Goal: Task Accomplishment & Management: Complete application form

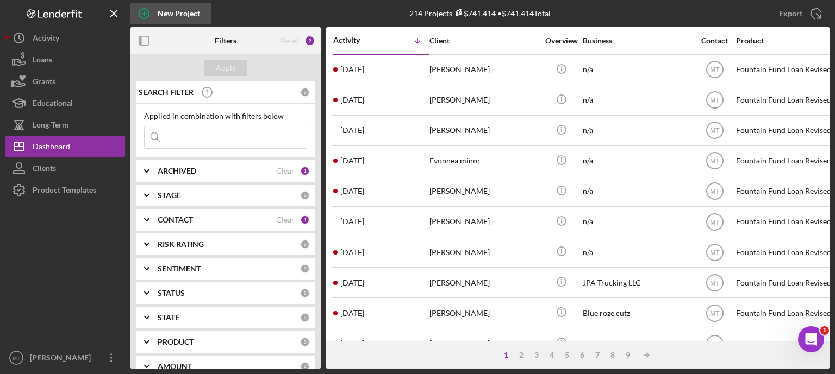
click at [145, 16] on icon "button" at bounding box center [143, 13] width 27 height 27
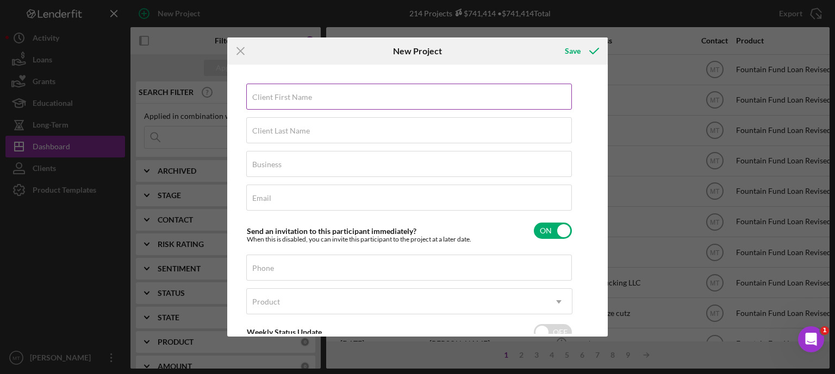
click at [295, 98] on label "Client First Name" at bounding box center [282, 97] width 60 height 9
click at [295, 98] on input "Client First Name" at bounding box center [409, 97] width 326 height 26
type input "[PERSON_NAME]"
click at [293, 129] on label "Client Last Name" at bounding box center [281, 131] width 58 height 9
click at [293, 129] on input "Client Last Name" at bounding box center [409, 130] width 326 height 26
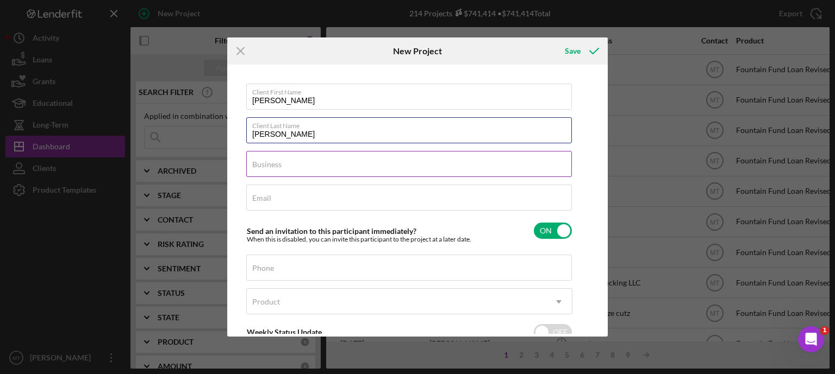
type input "[PERSON_NAME]"
click at [296, 156] on input "Business" at bounding box center [409, 164] width 326 height 26
type input "n/a"
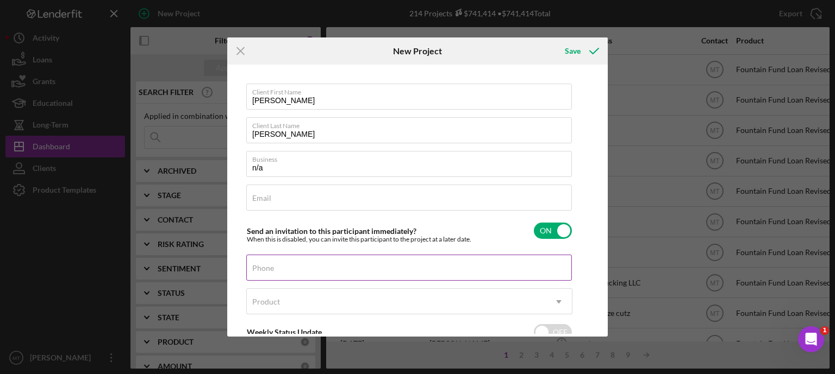
click at [289, 274] on input "Phone" at bounding box center [409, 268] width 326 height 26
type input "[PHONE_NUMBER]"
click at [308, 297] on div "Product" at bounding box center [396, 302] width 299 height 25
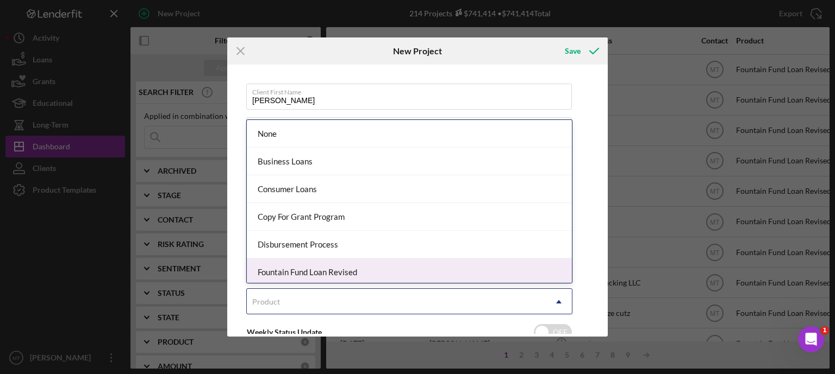
click at [361, 264] on div "Fountain Fund Loan Revised" at bounding box center [409, 273] width 325 height 28
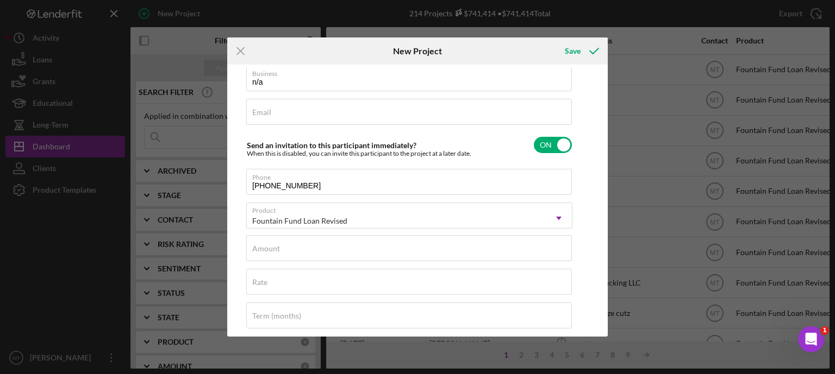
scroll to position [87, 0]
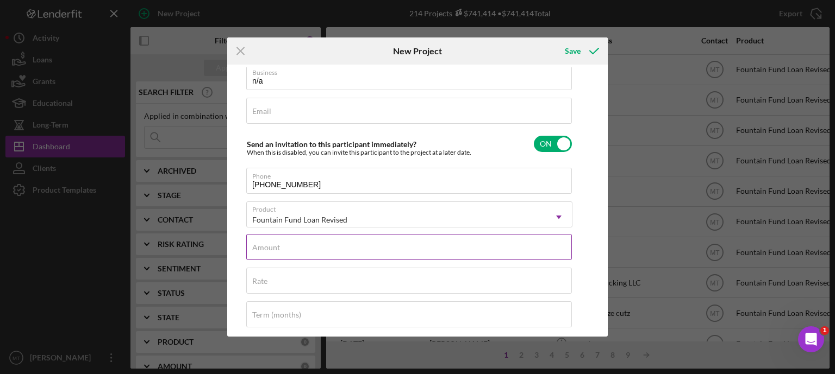
click at [281, 251] on div "Amount" at bounding box center [409, 247] width 326 height 27
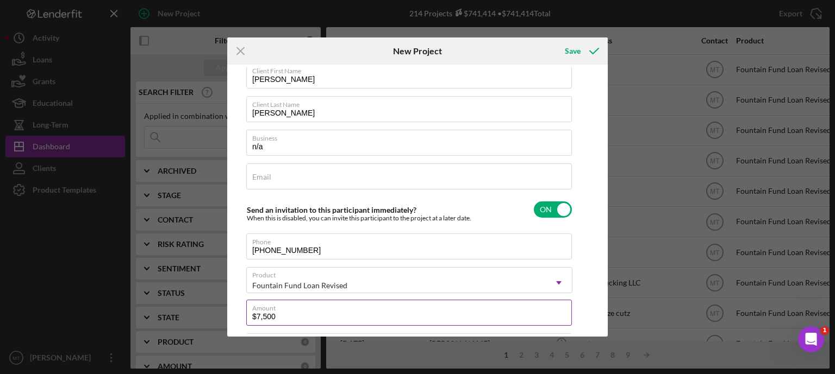
scroll to position [0, 0]
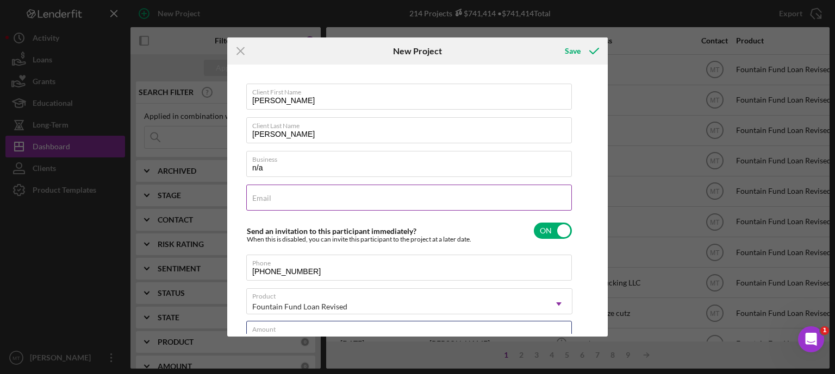
type input "$7,500"
click at [279, 198] on input "Email" at bounding box center [409, 198] width 326 height 26
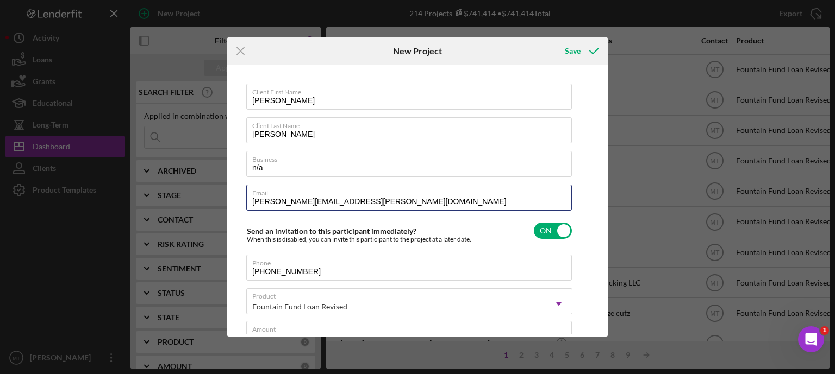
type input "[PERSON_NAME][EMAIL_ADDRESS][PERSON_NAME][DOMAIN_NAME]"
click at [409, 106] on input "[PERSON_NAME]" at bounding box center [409, 97] width 326 height 26
type input "[PERSON_NAME]"
click at [597, 52] on icon "submit" at bounding box center [594, 51] width 27 height 27
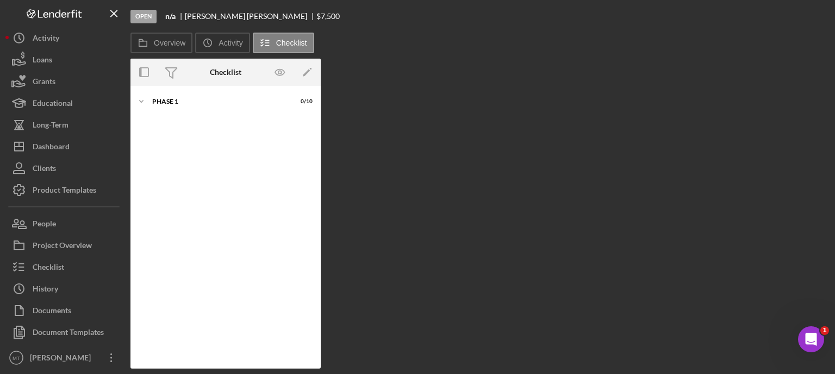
click at [211, 15] on div "[PERSON_NAME]" at bounding box center [251, 16] width 132 height 9
click at [83, 57] on button "Loans" at bounding box center [65, 60] width 120 height 22
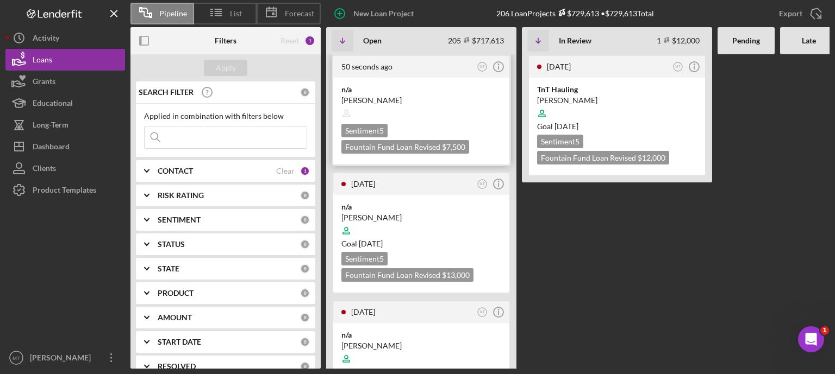
click at [373, 99] on div "[PERSON_NAME]" at bounding box center [421, 100] width 160 height 11
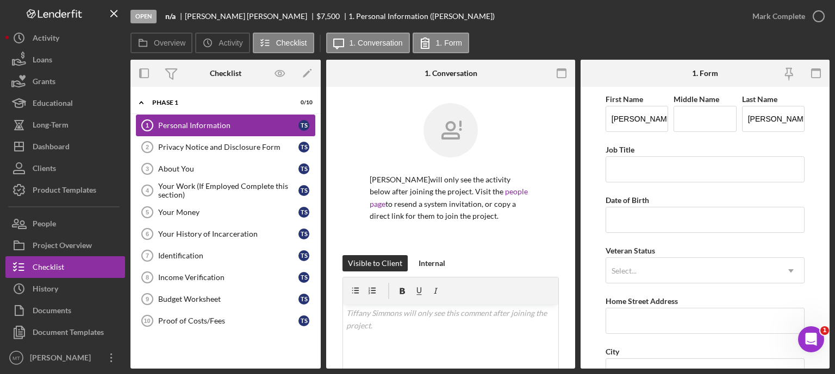
click at [205, 129] on div "Personal Information" at bounding box center [228, 125] width 140 height 9
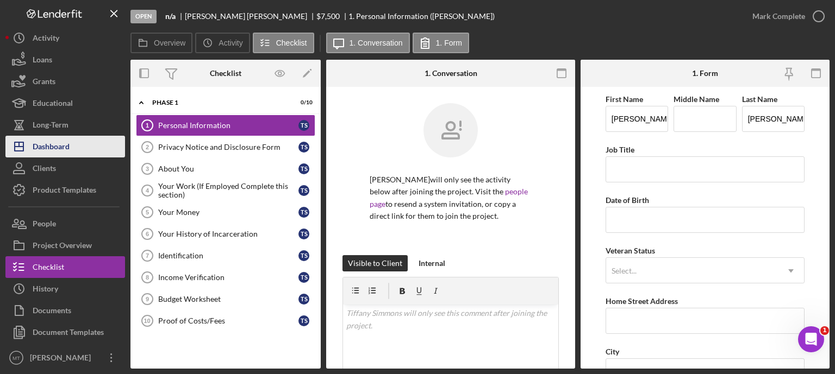
click at [89, 146] on button "Icon/Dashboard Dashboard" at bounding box center [65, 147] width 120 height 22
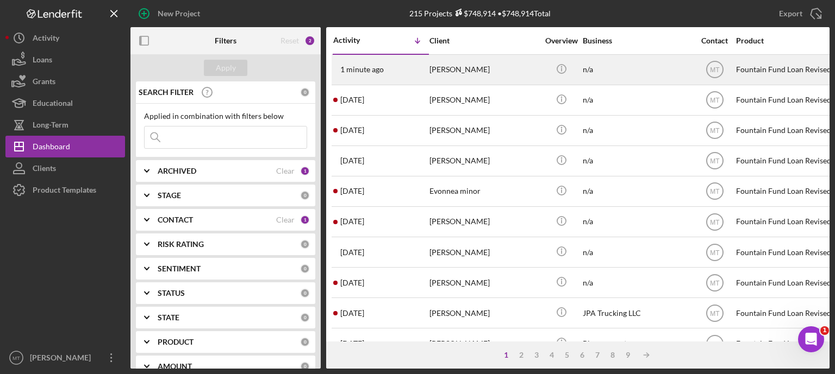
click at [476, 70] on div "[PERSON_NAME]" at bounding box center [483, 69] width 109 height 29
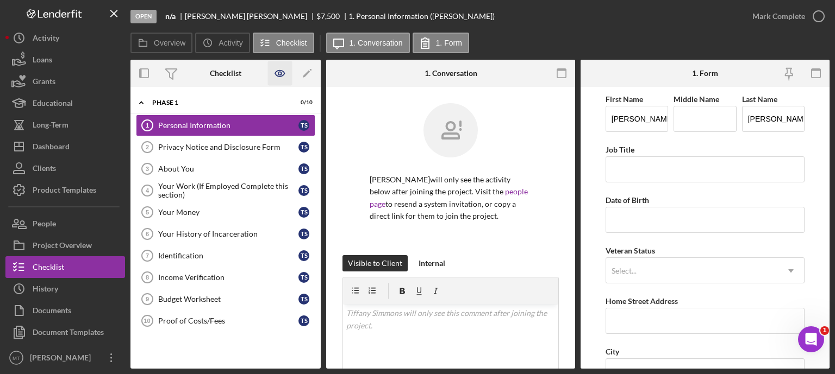
click at [283, 74] on icon "button" at bounding box center [280, 73] width 24 height 24
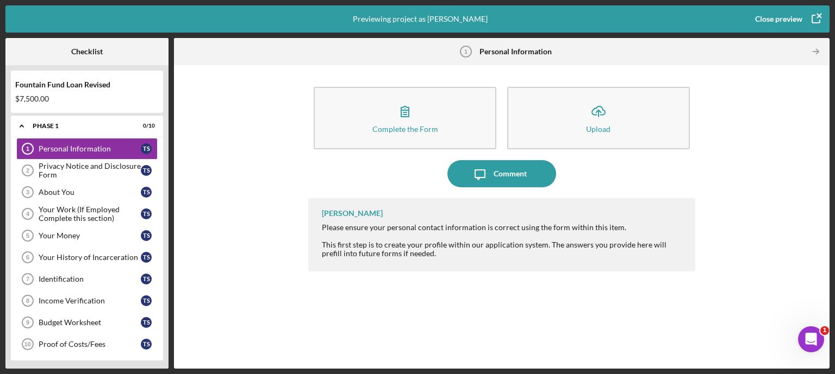
click at [67, 95] on div "$7,500.00" at bounding box center [86, 99] width 143 height 9
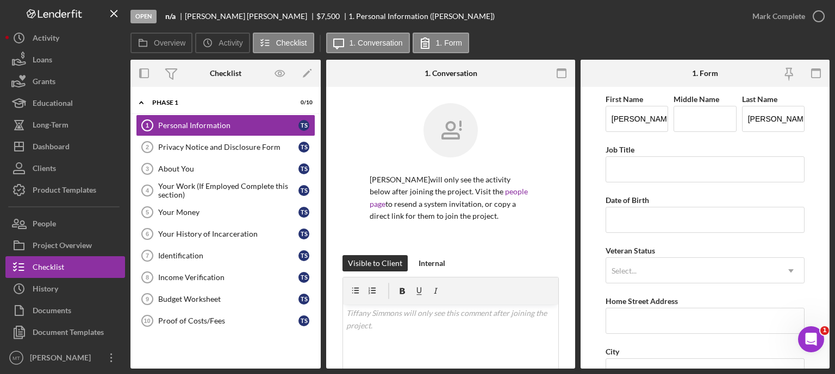
drag, startPoint x: 583, startPoint y: 10, endPoint x: 482, endPoint y: 58, distance: 111.8
click at [482, 58] on div "Open n/a [PERSON_NAME] $7,500 $7,500 1. Personal Information ([PERSON_NAME]) [P…" at bounding box center [479, 184] width 699 height 369
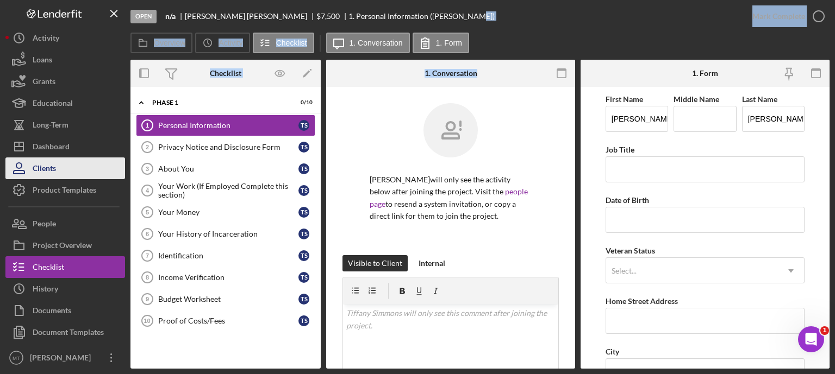
click at [87, 166] on button "Clients" at bounding box center [65, 169] width 120 height 22
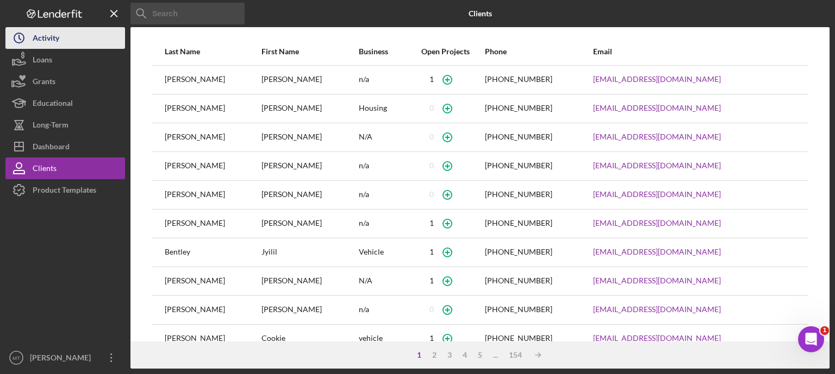
click at [76, 40] on button "Icon/History Activity" at bounding box center [65, 38] width 120 height 22
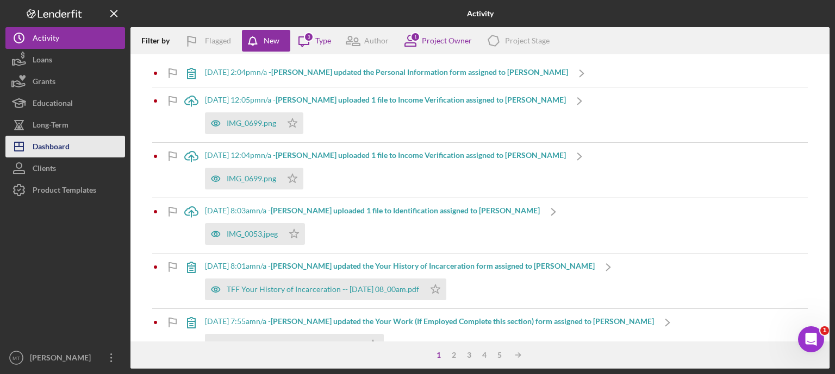
click at [71, 142] on button "Icon/Dashboard Dashboard" at bounding box center [65, 147] width 120 height 22
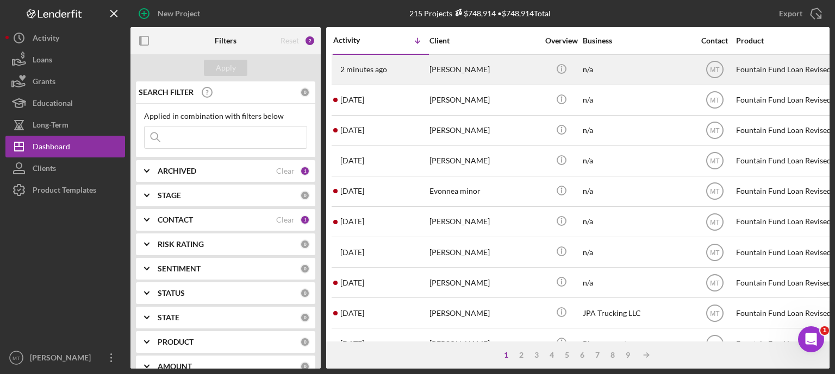
click at [410, 63] on div "2 minutes ago [PERSON_NAME]" at bounding box center [380, 69] width 95 height 29
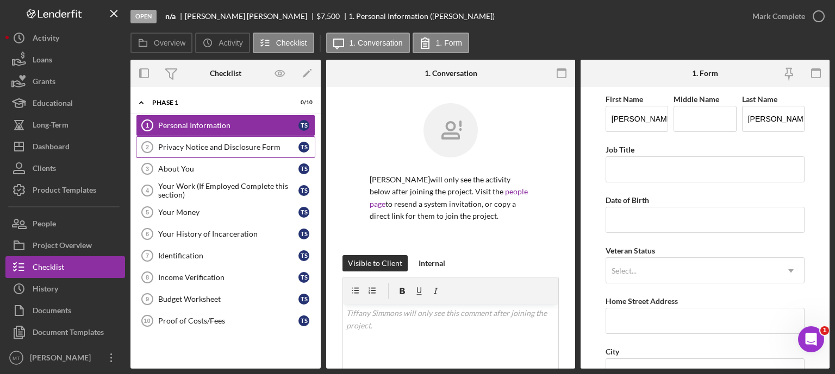
click at [257, 145] on div "Privacy Notice and Disclosure Form" at bounding box center [228, 147] width 140 height 9
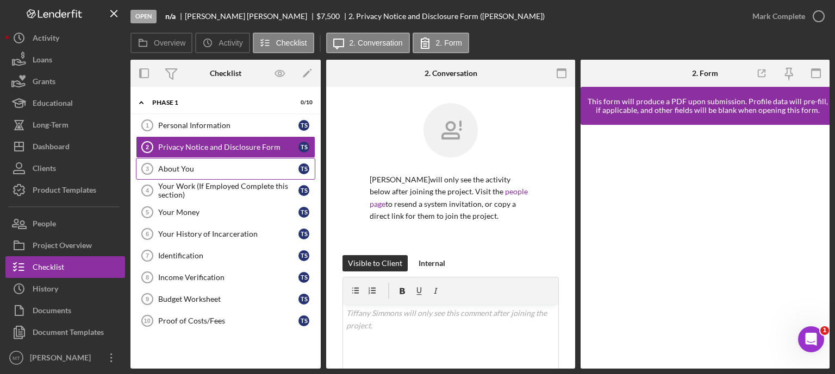
click at [224, 168] on div "About You" at bounding box center [228, 169] width 140 height 9
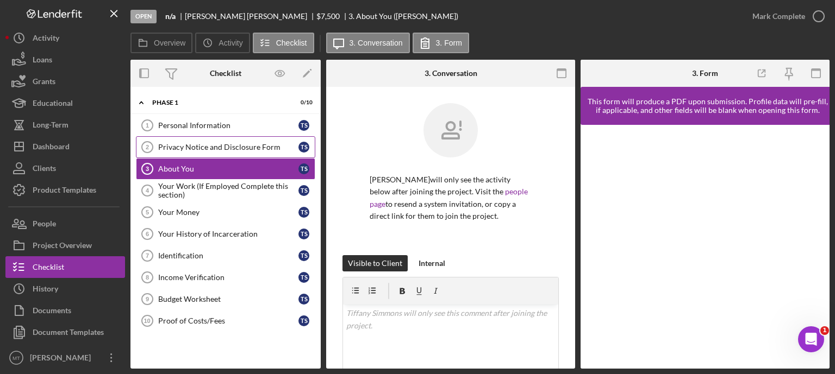
click at [232, 147] on div "Privacy Notice and Disclosure Form" at bounding box center [228, 147] width 140 height 9
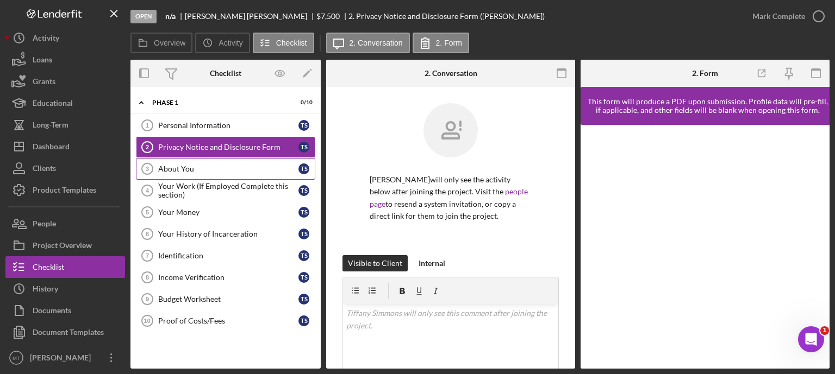
click at [220, 163] on link "About You 3 About You T S" at bounding box center [225, 169] width 179 height 22
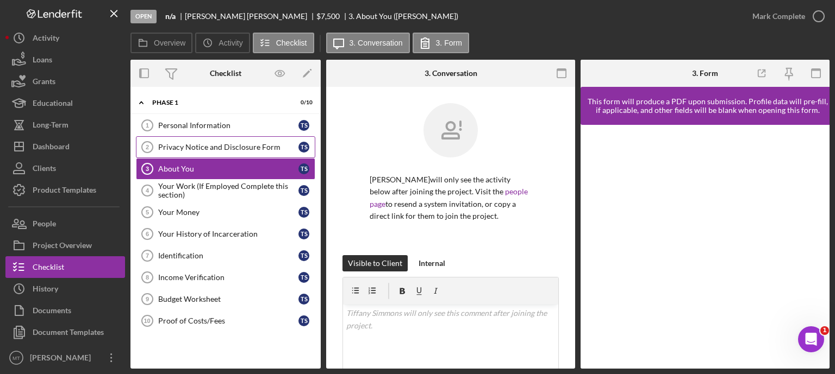
click at [232, 151] on div "Privacy Notice and Disclosure Form" at bounding box center [228, 147] width 140 height 9
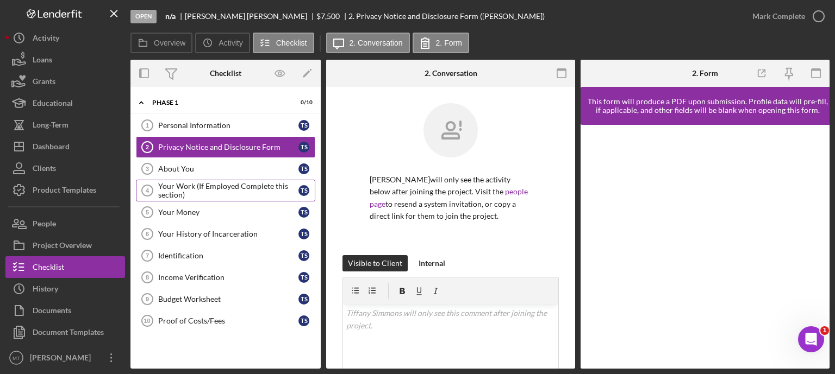
click at [202, 188] on div "Your Work (If Employed Complete this section)" at bounding box center [228, 190] width 140 height 17
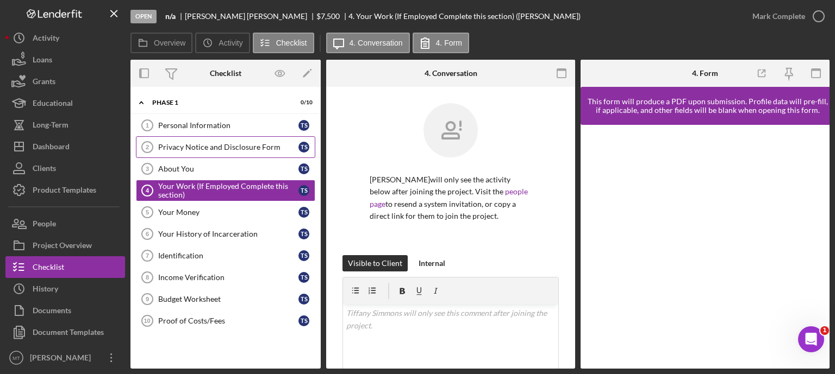
click at [199, 153] on link "Privacy Notice and Disclosure Form 2 Privacy Notice and Disclosure Form T S" at bounding box center [225, 147] width 179 height 22
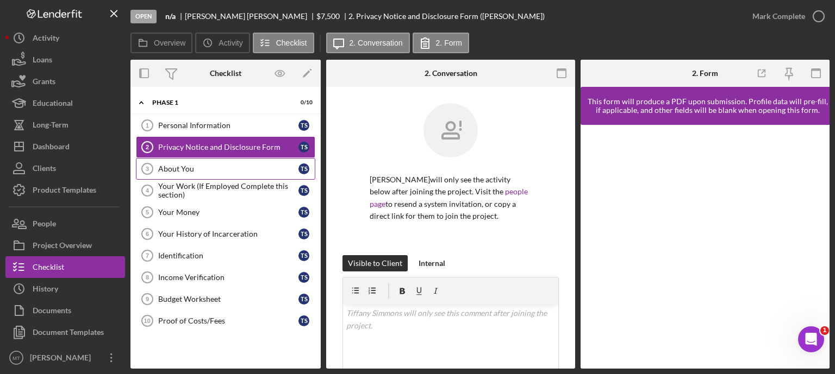
click at [191, 168] on div "About You" at bounding box center [228, 169] width 140 height 9
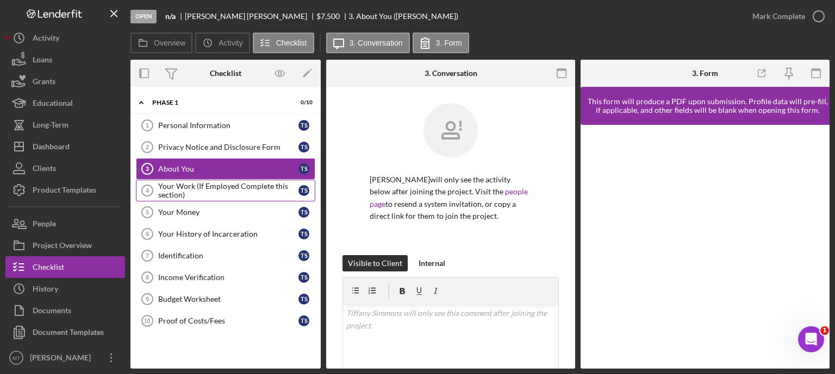
click at [199, 186] on div "Your Work (If Employed Complete this section)" at bounding box center [228, 190] width 140 height 17
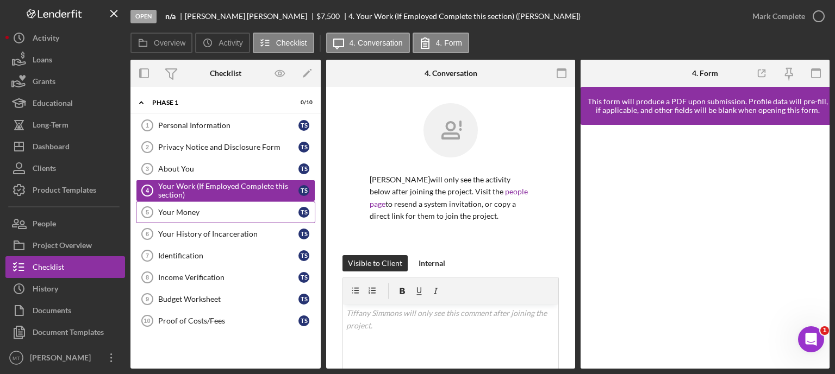
click at [194, 211] on div "Your Money" at bounding box center [228, 212] width 140 height 9
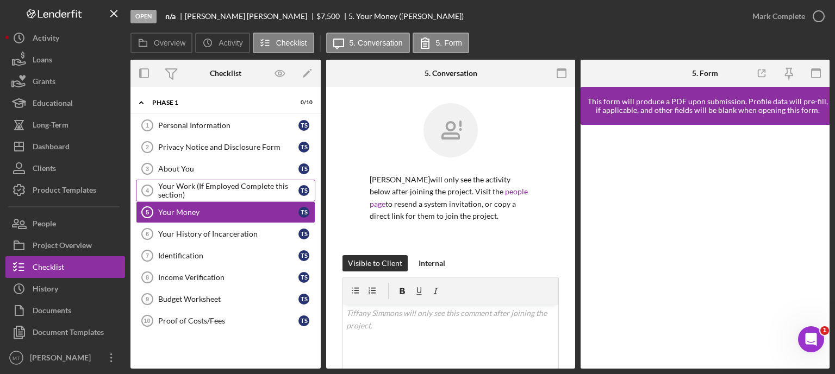
click at [203, 186] on div "Your Work (If Employed Complete this section)" at bounding box center [228, 190] width 140 height 17
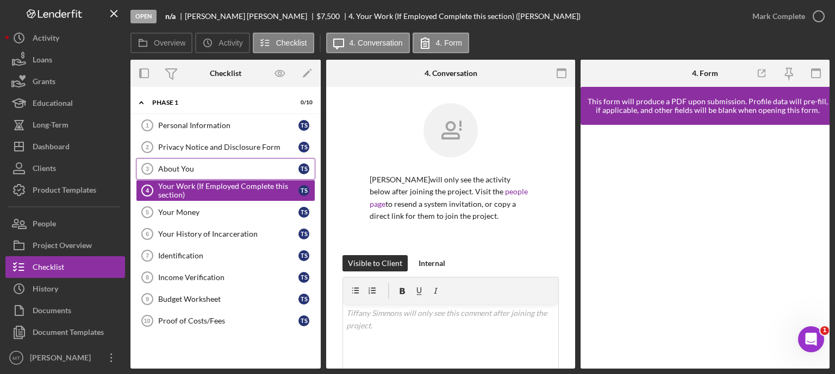
click at [203, 173] on link "About You 3 About You T S" at bounding box center [225, 169] width 179 height 22
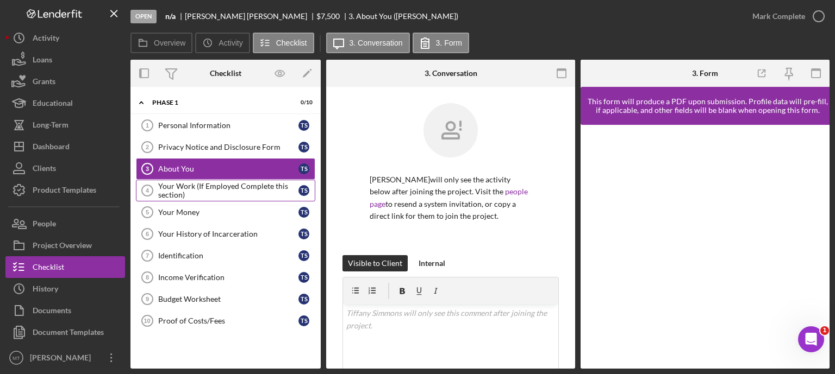
click at [198, 185] on div "Your Work (If Employed Complete this section)" at bounding box center [228, 190] width 140 height 17
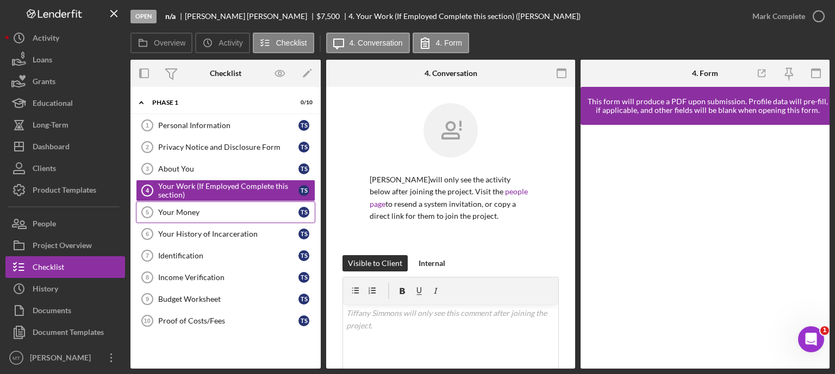
click at [189, 210] on div "Your Money" at bounding box center [228, 212] width 140 height 9
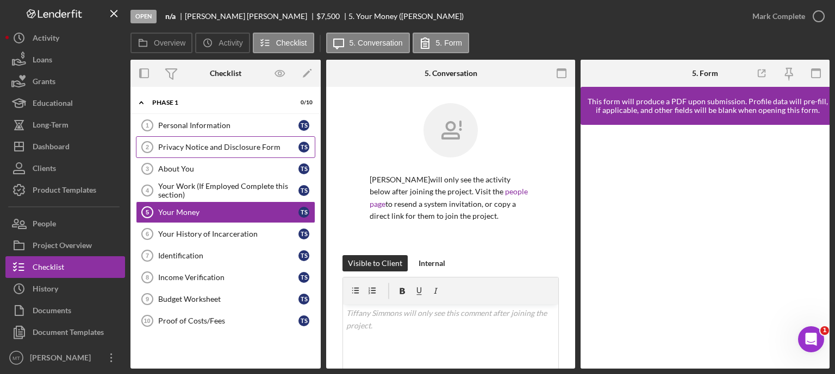
click at [223, 153] on link "Privacy Notice and Disclosure Form 2 Privacy Notice and Disclosure Form T S" at bounding box center [225, 147] width 179 height 22
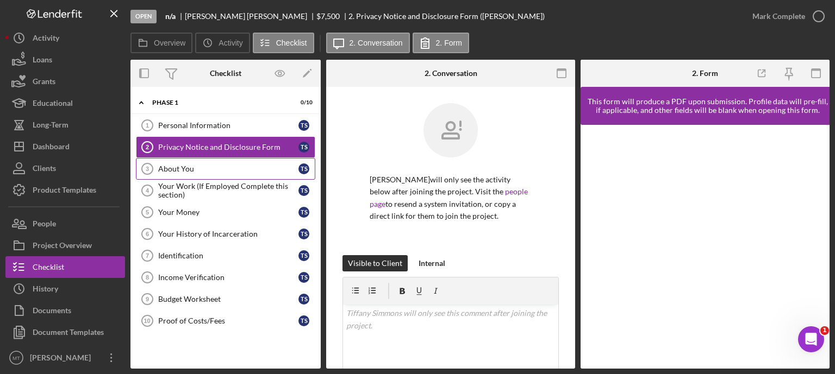
click at [198, 167] on div "About You" at bounding box center [228, 169] width 140 height 9
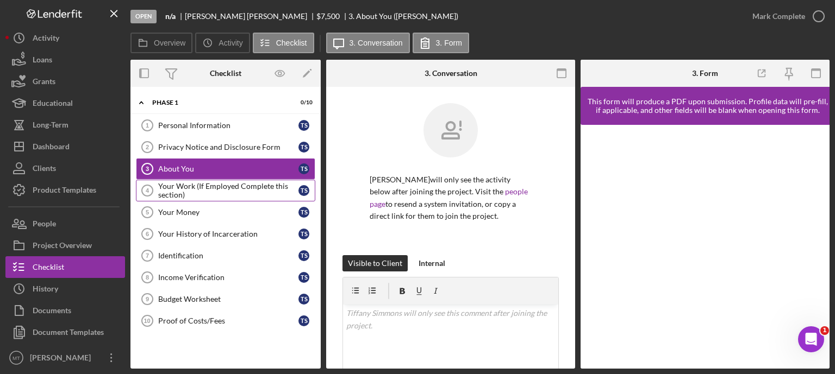
click at [199, 183] on div "Your Work (If Employed Complete this section)" at bounding box center [228, 190] width 140 height 17
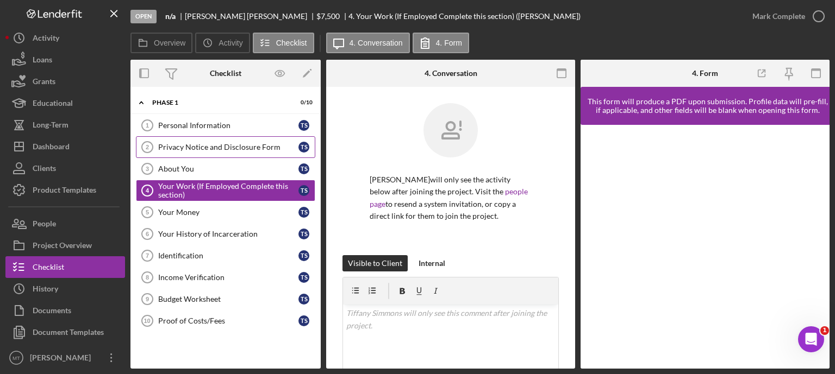
click at [211, 149] on div "Privacy Notice and Disclosure Form" at bounding box center [228, 147] width 140 height 9
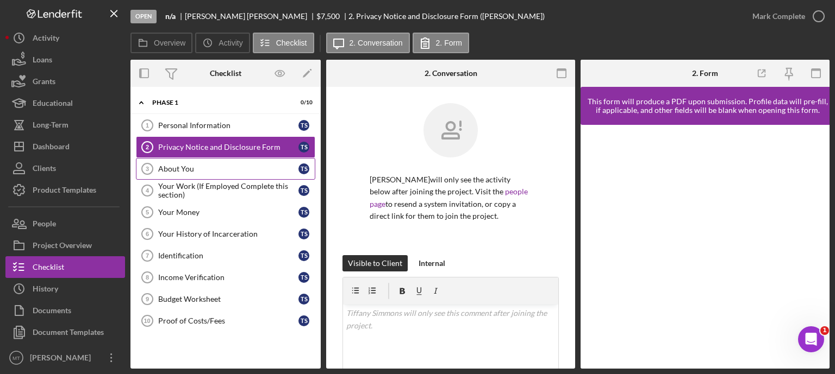
click at [199, 165] on div "About You" at bounding box center [228, 169] width 140 height 9
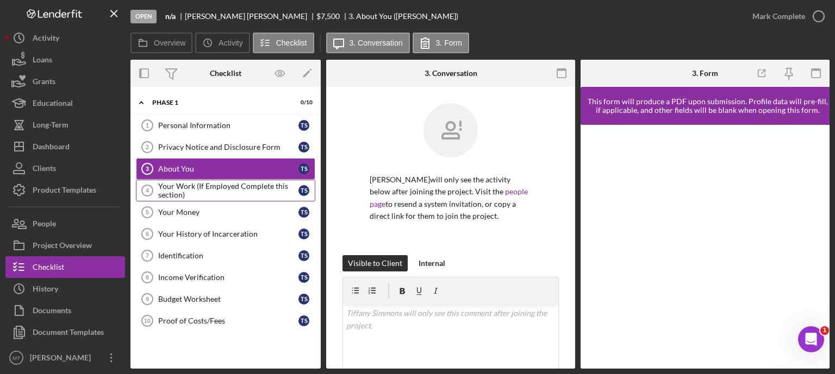
click at [192, 186] on div "Your Work (If Employed Complete this section)" at bounding box center [228, 190] width 140 height 17
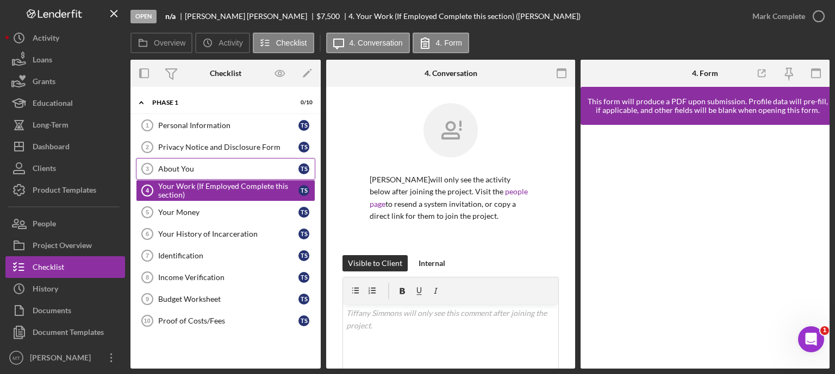
click at [196, 165] on div "About You" at bounding box center [228, 169] width 140 height 9
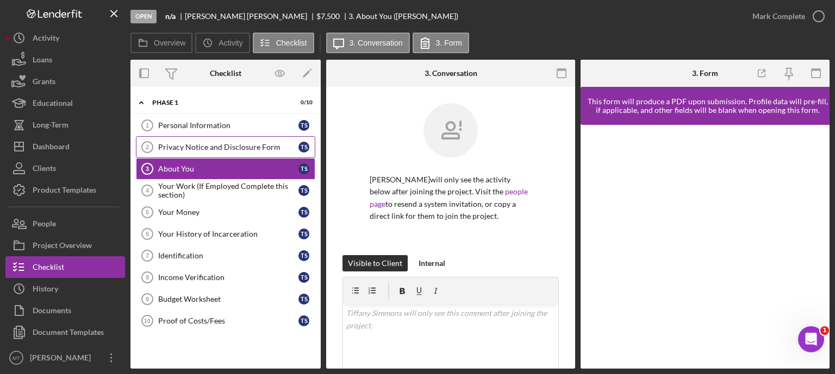
click at [208, 152] on link "Privacy Notice and Disclosure Form 2 Privacy Notice and Disclosure Form T S" at bounding box center [225, 147] width 179 height 22
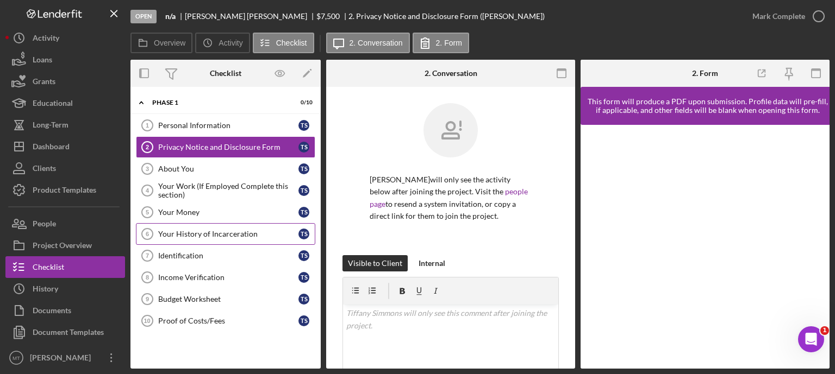
click at [188, 235] on div "Your History of Incarceration" at bounding box center [228, 234] width 140 height 9
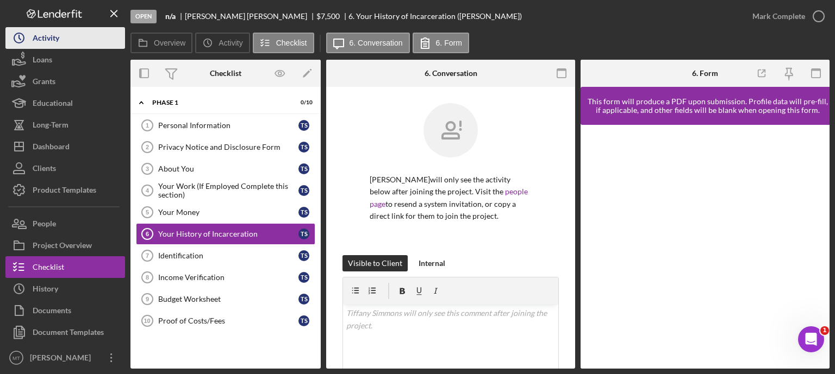
click at [86, 35] on button "Icon/History Activity" at bounding box center [65, 38] width 120 height 22
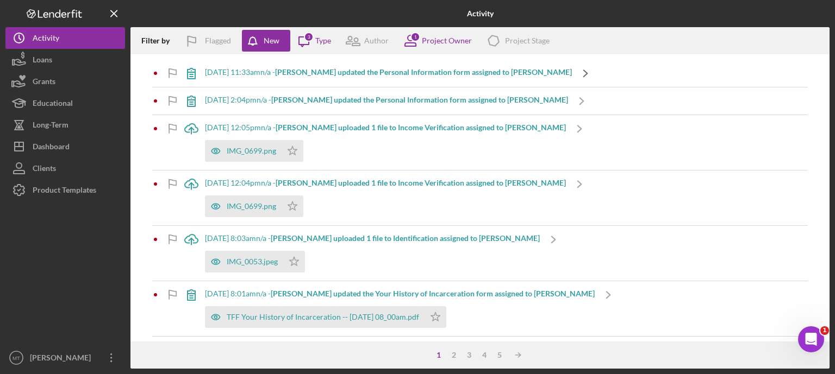
click at [572, 76] on icon "Icon/Navigate" at bounding box center [585, 73] width 27 height 27
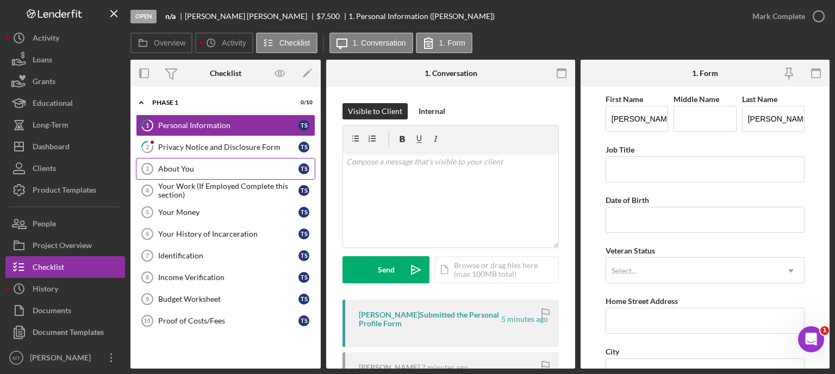
click at [235, 167] on div "About You" at bounding box center [228, 169] width 140 height 9
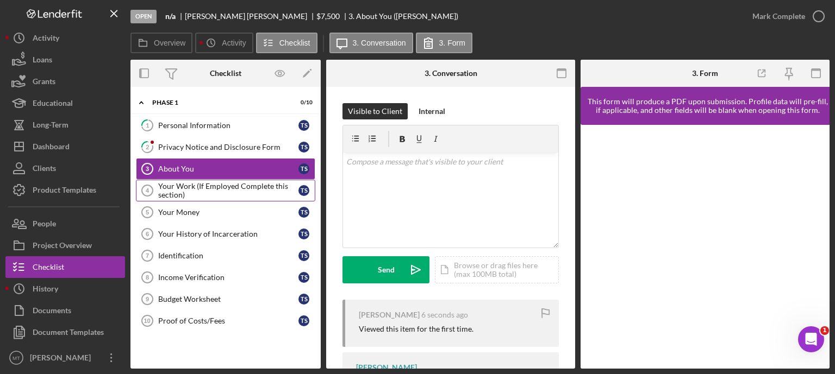
click at [219, 188] on div "Your Work (If Employed Complete this section)" at bounding box center [228, 190] width 140 height 17
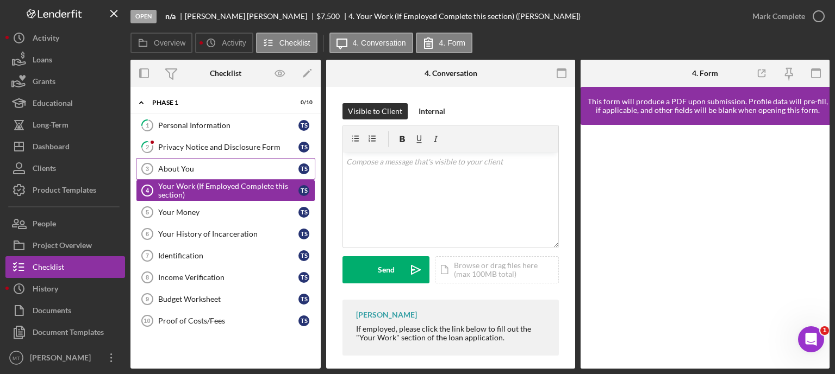
click at [217, 169] on div "About You" at bounding box center [228, 169] width 140 height 9
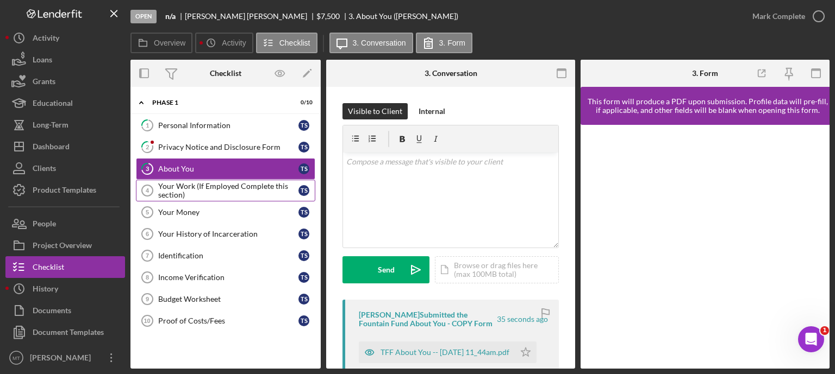
click at [208, 189] on div "Your Work (If Employed Complete this section)" at bounding box center [228, 190] width 140 height 17
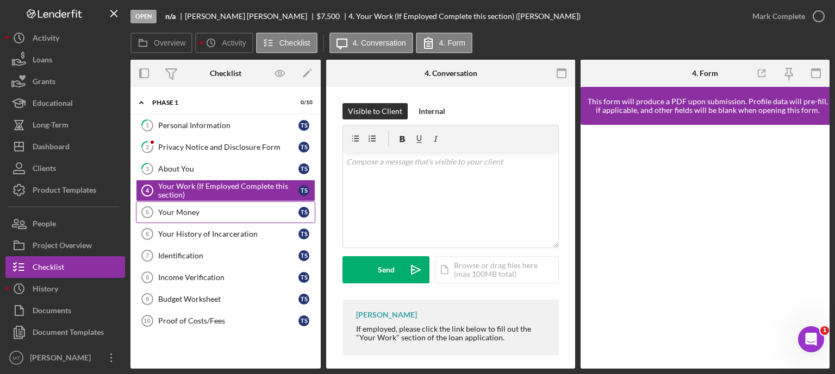
click at [200, 215] on div "Your Money" at bounding box center [228, 212] width 140 height 9
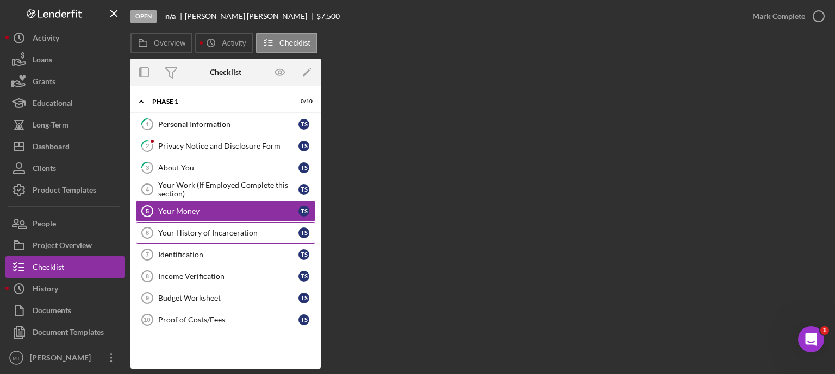
click at [210, 233] on div "Your History of Incarceration" at bounding box center [228, 233] width 140 height 9
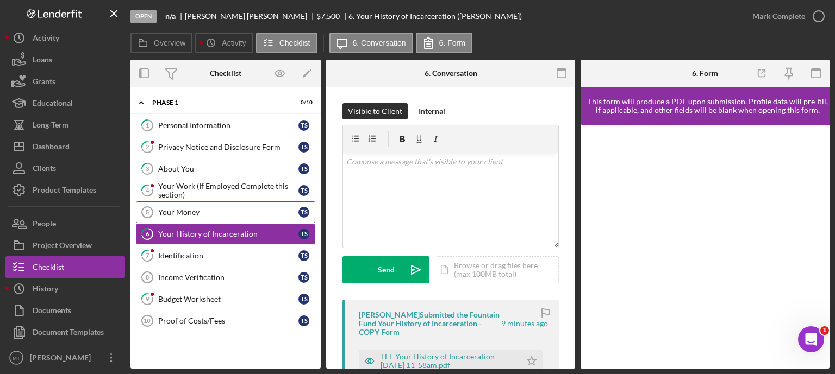
click at [189, 205] on link "Your Money 5 Your Money T S" at bounding box center [225, 213] width 179 height 22
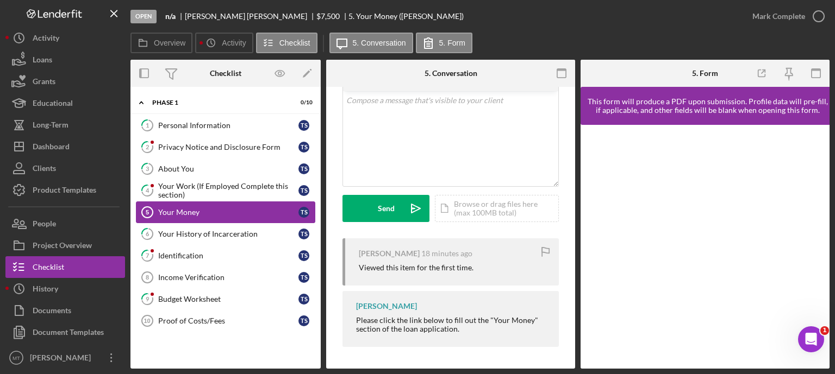
scroll to position [70, 0]
click at [205, 203] on link "Your Money 5 Your Money T S" at bounding box center [225, 213] width 179 height 22
click at [193, 182] on div "Your Work (If Employed Complete this section)" at bounding box center [228, 190] width 140 height 17
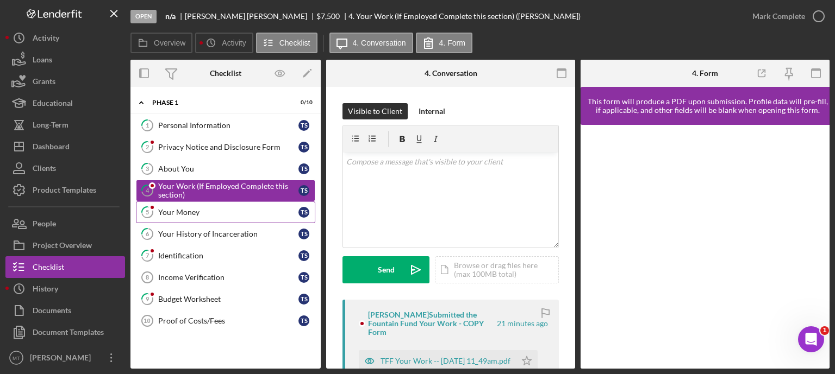
click at [185, 204] on link "5 Your Money T S" at bounding box center [225, 213] width 179 height 22
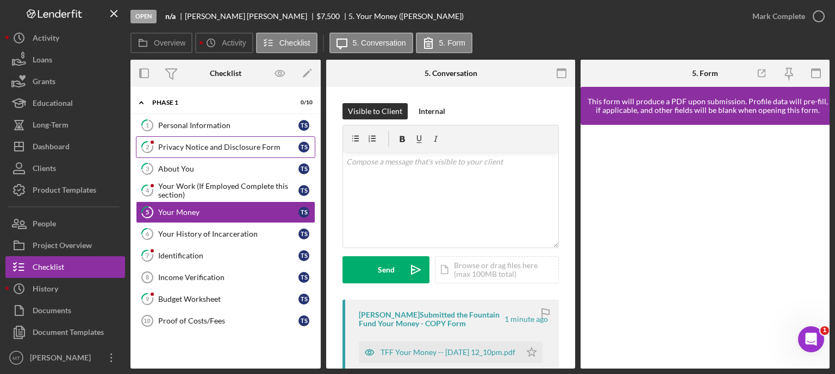
click at [246, 152] on link "2 Privacy Notice and Disclosure Form T S" at bounding box center [225, 147] width 179 height 22
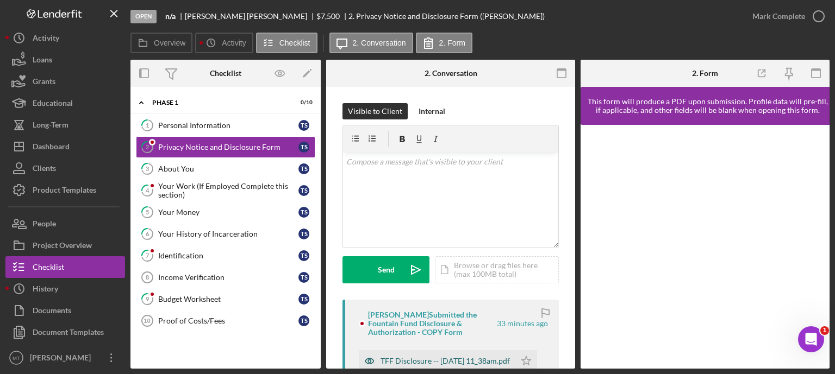
click at [406, 359] on div "TFF Disclosure -- [DATE] 11_38am.pdf" at bounding box center [444, 361] width 129 height 9
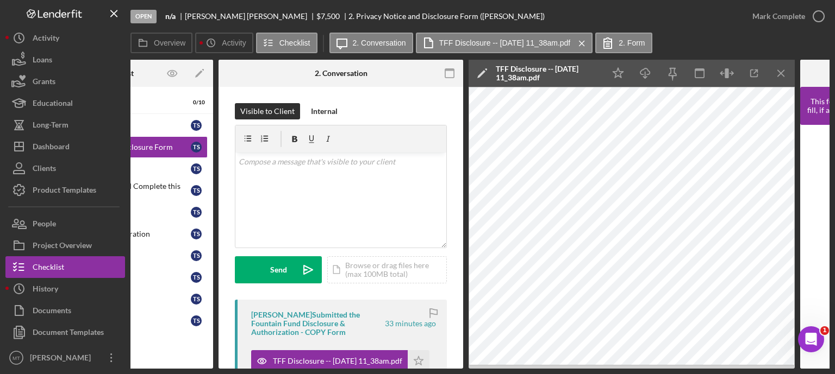
scroll to position [0, 112]
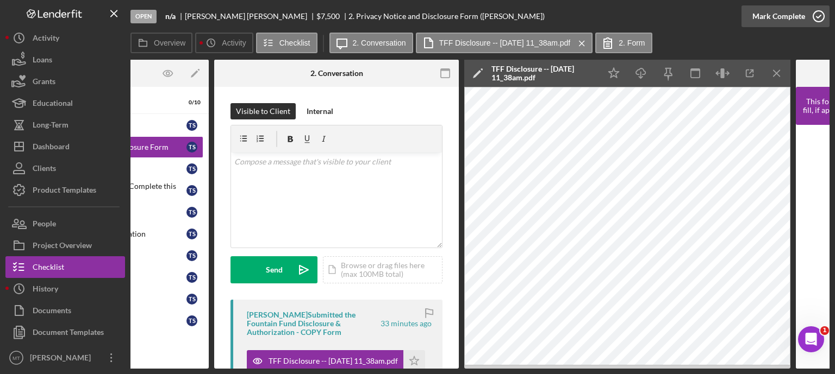
click at [823, 18] on icon "button" at bounding box center [818, 16] width 27 height 27
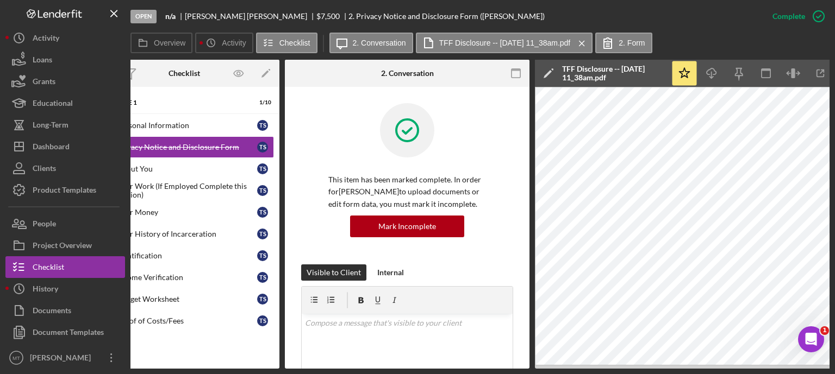
scroll to position [0, 0]
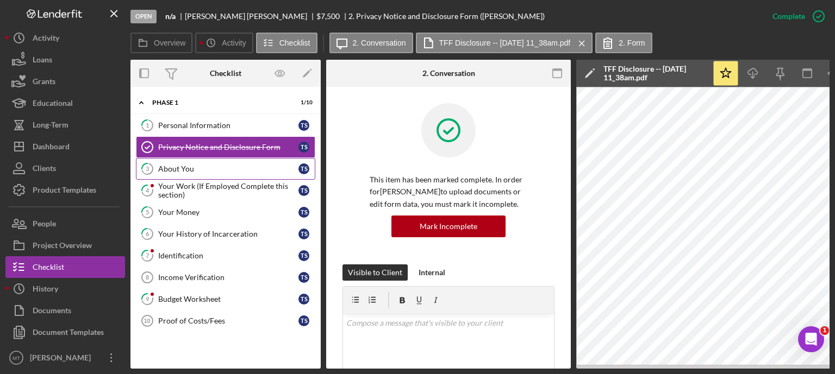
click at [236, 159] on link "3 About You T S" at bounding box center [225, 169] width 179 height 22
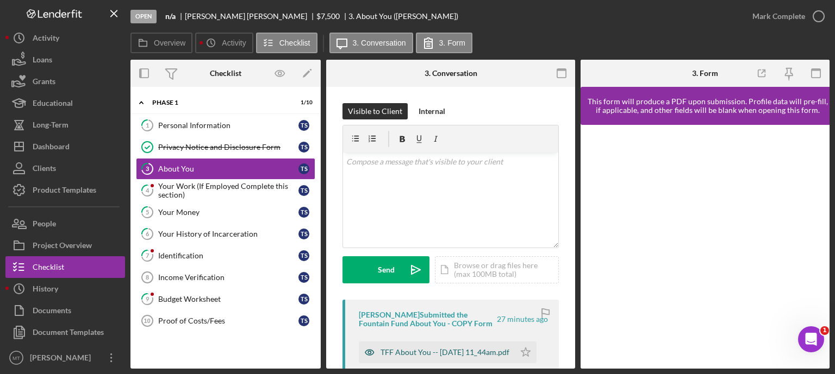
click at [415, 348] on div "TFF About You -- [DATE] 11_44am.pdf" at bounding box center [444, 352] width 129 height 9
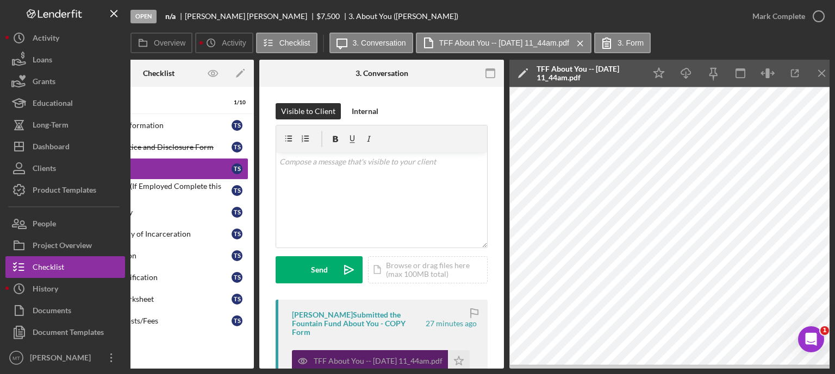
scroll to position [0, 77]
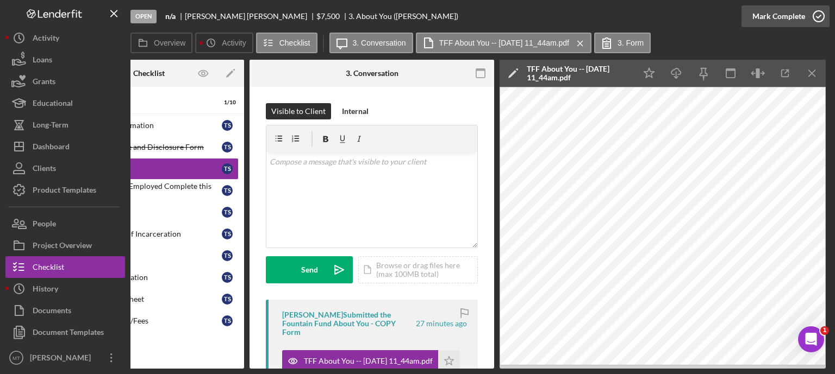
click at [817, 17] on polyline "button" at bounding box center [818, 16] width 4 height 3
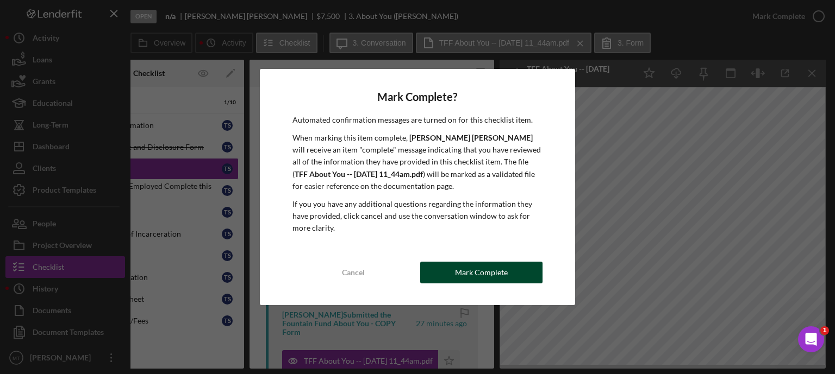
click at [489, 276] on div "Mark Complete" at bounding box center [481, 273] width 53 height 22
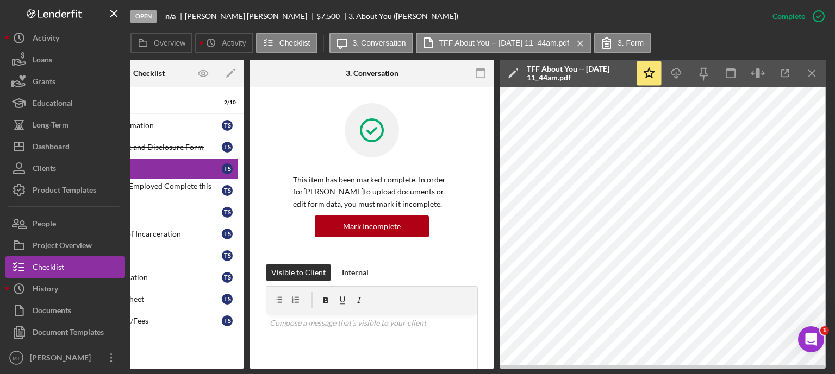
scroll to position [0, 0]
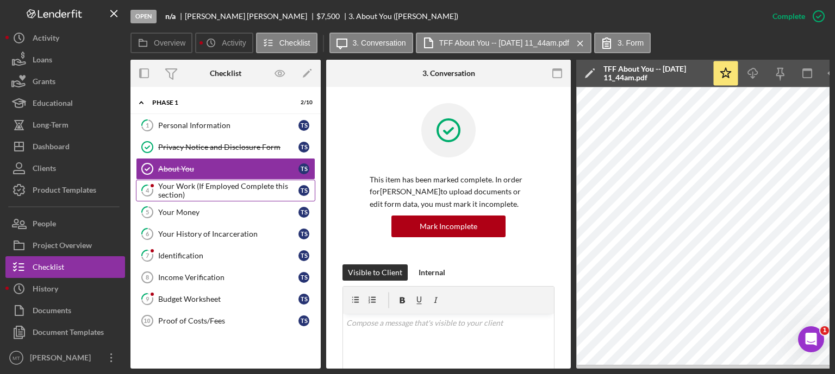
click at [214, 186] on div "Your Work (If Employed Complete this section)" at bounding box center [228, 190] width 140 height 17
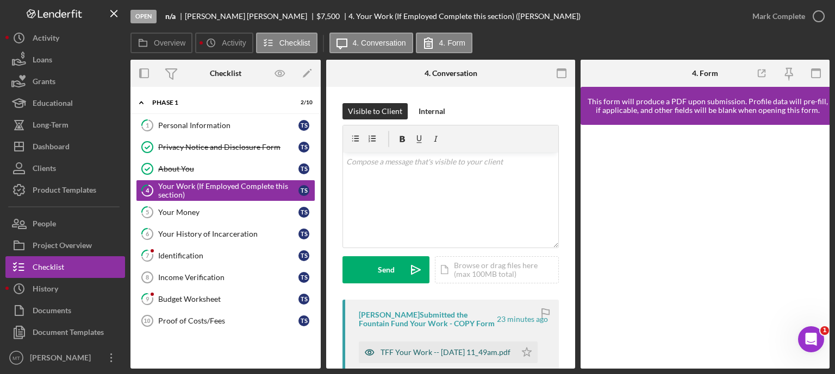
click at [409, 349] on div "TFF Your Work -- [DATE] 11_49am.pdf" at bounding box center [445, 352] width 130 height 9
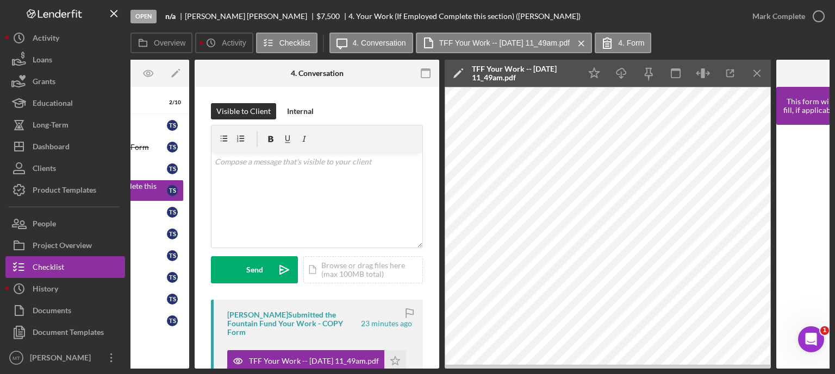
scroll to position [0, 132]
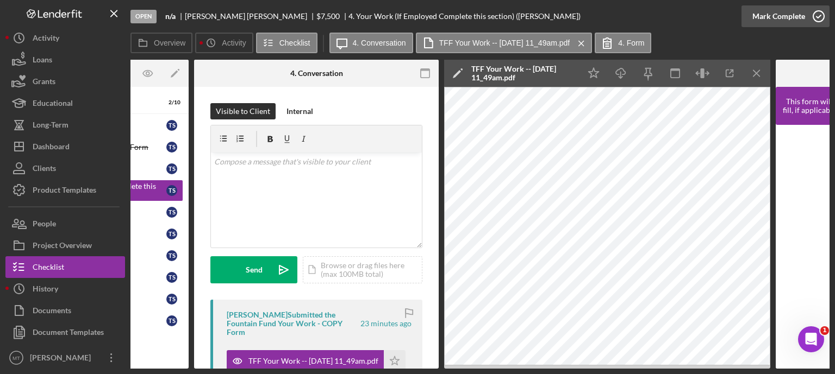
click at [817, 19] on icon "button" at bounding box center [818, 16] width 27 height 27
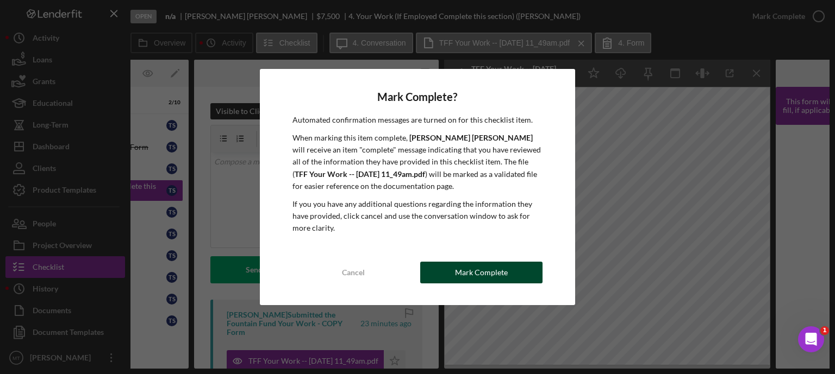
click at [510, 273] on button "Mark Complete" at bounding box center [481, 273] width 122 height 22
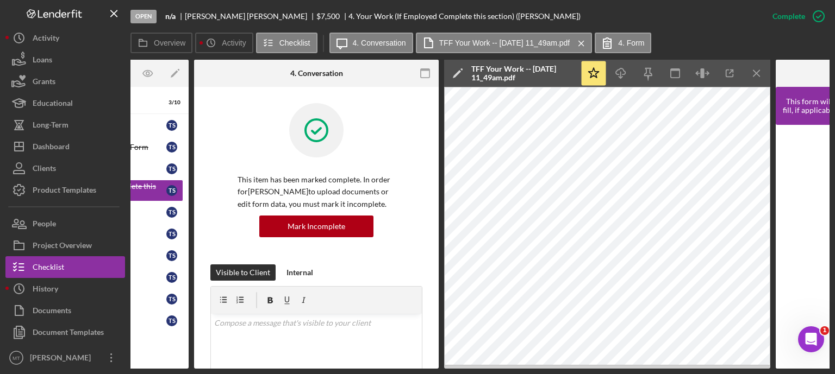
scroll to position [0, 0]
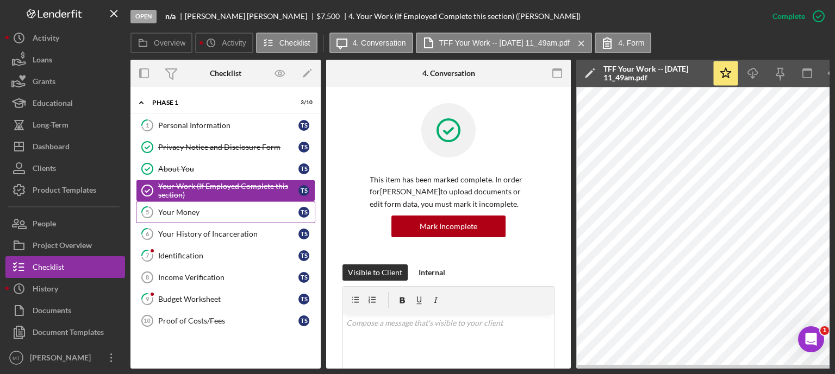
click at [213, 213] on div "Your Money" at bounding box center [228, 212] width 140 height 9
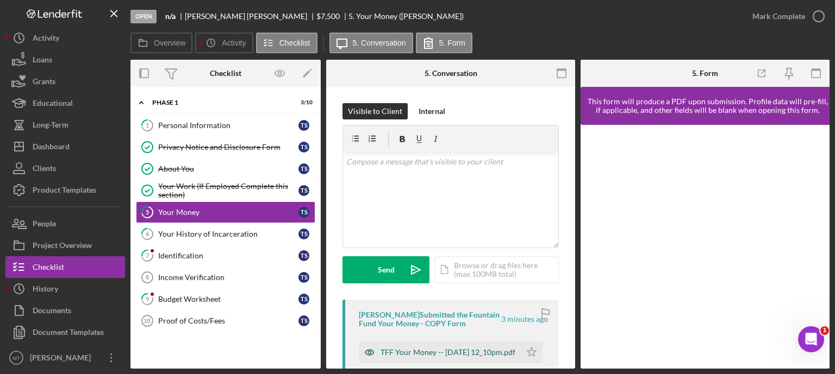
click at [405, 348] on div "TFF Your Money -- [DATE] 12_10pm.pdf" at bounding box center [447, 352] width 135 height 9
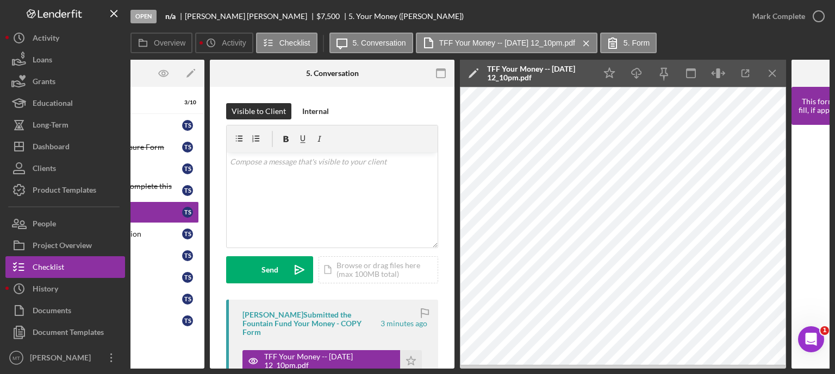
scroll to position [0, 117]
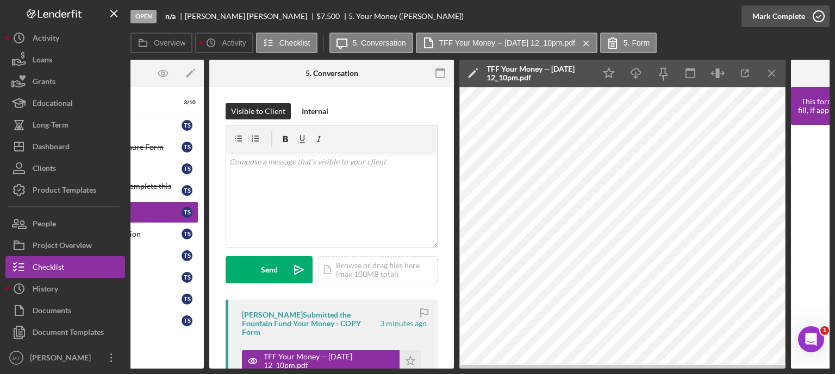
click at [817, 19] on icon "button" at bounding box center [818, 16] width 27 height 27
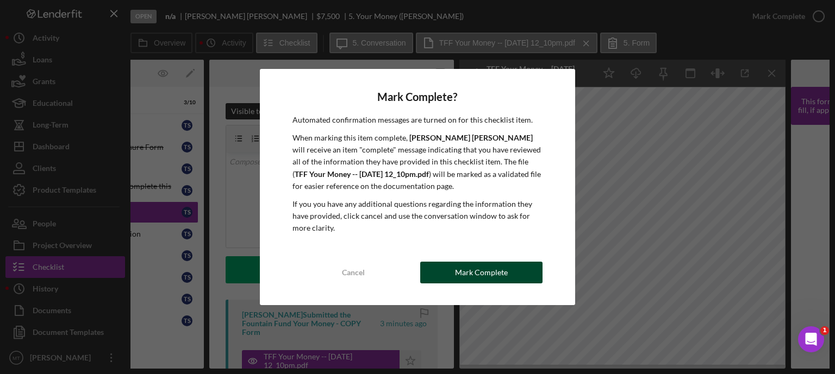
click at [509, 271] on button "Mark Complete" at bounding box center [481, 273] width 122 height 22
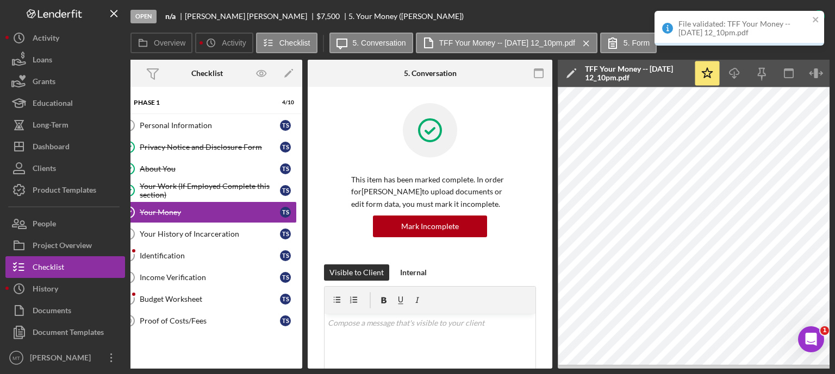
scroll to position [0, 0]
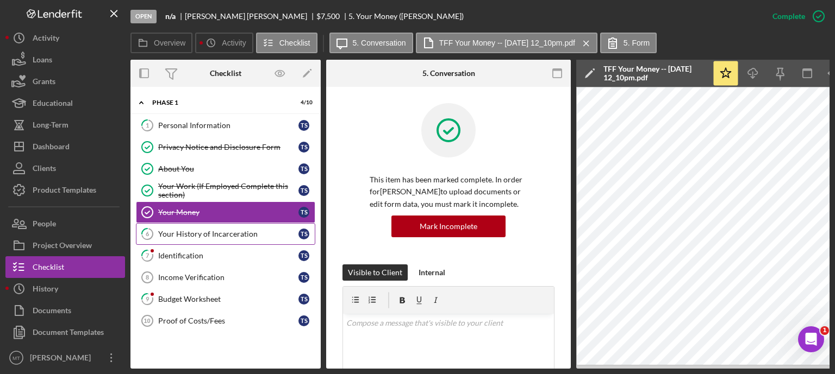
click at [244, 231] on div "Your History of Incarceration" at bounding box center [228, 234] width 140 height 9
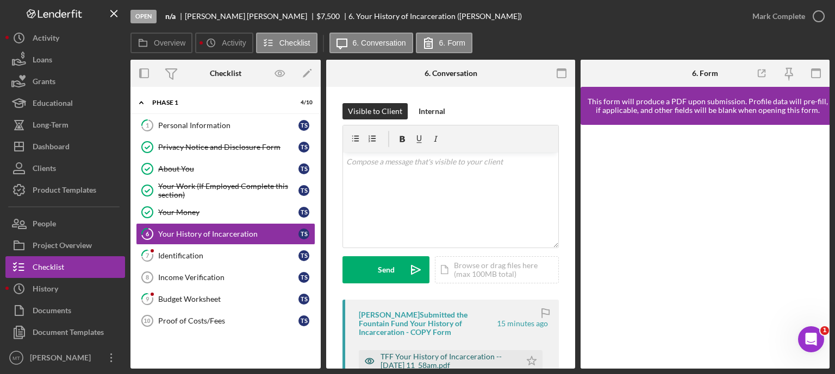
click at [402, 358] on div "TFF Your History of Incarceration -- [DATE] 11_58am.pdf" at bounding box center [447, 361] width 135 height 17
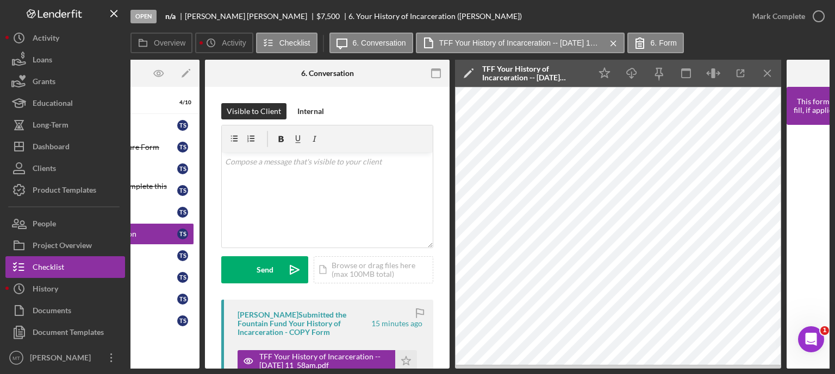
scroll to position [0, 122]
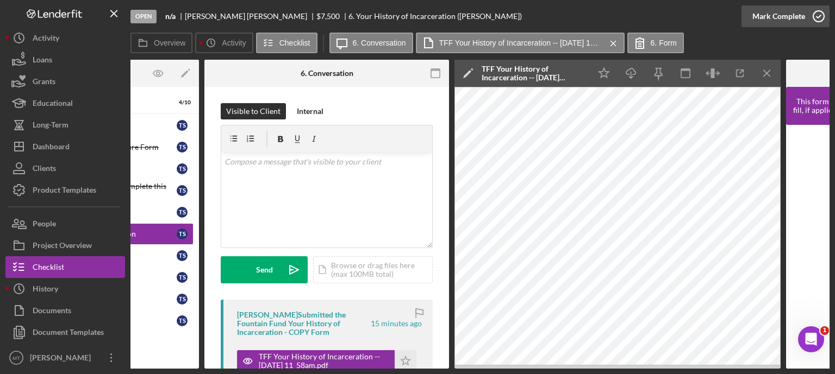
click at [820, 20] on icon "button" at bounding box center [818, 16] width 27 height 27
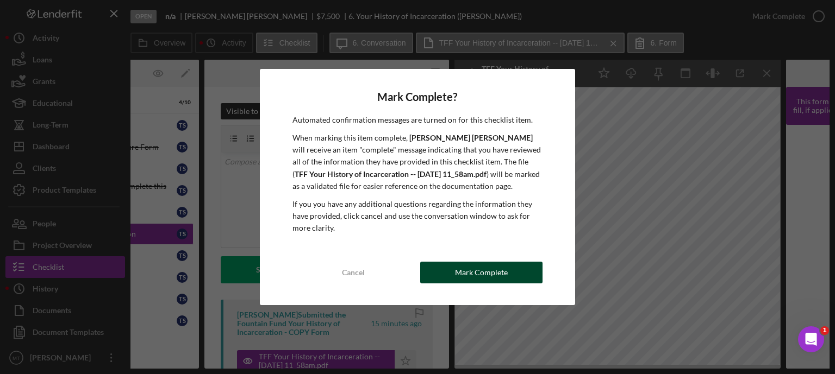
click at [514, 268] on button "Mark Complete" at bounding box center [481, 273] width 122 height 22
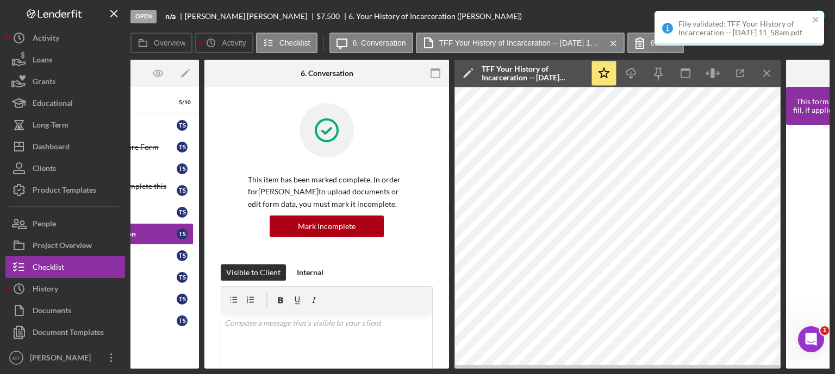
scroll to position [0, 0]
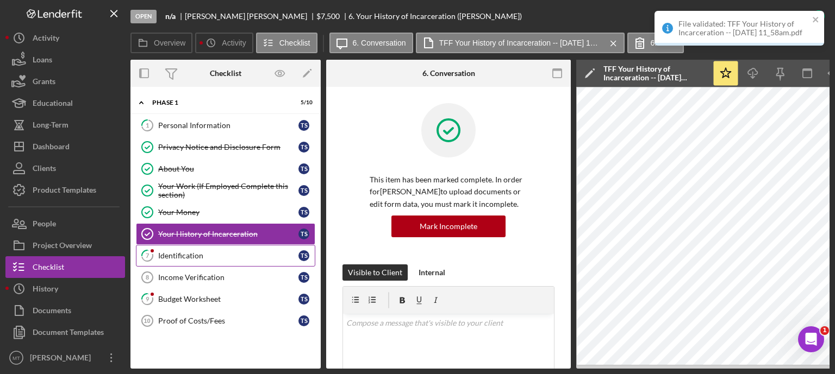
click at [236, 253] on div "Identification" at bounding box center [228, 256] width 140 height 9
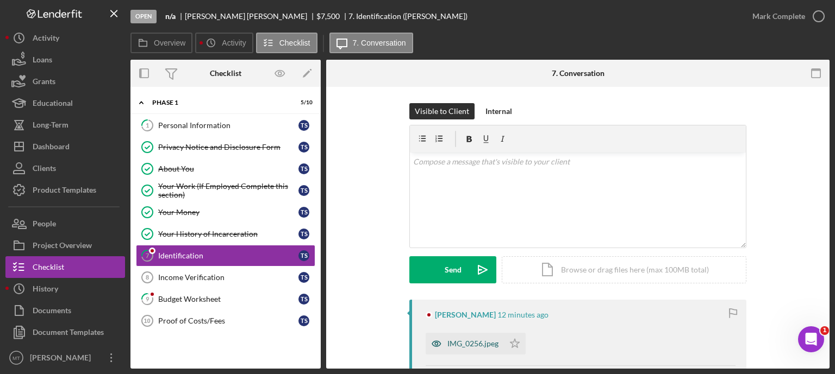
click at [468, 343] on div "IMG_0256.jpeg" at bounding box center [472, 344] width 51 height 9
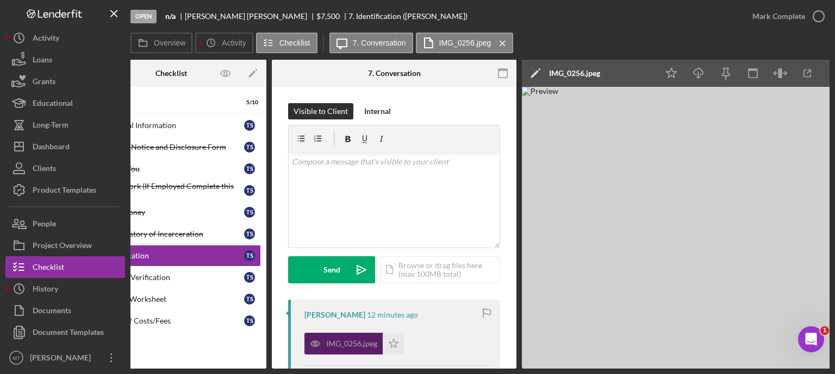
scroll to position [0, 73]
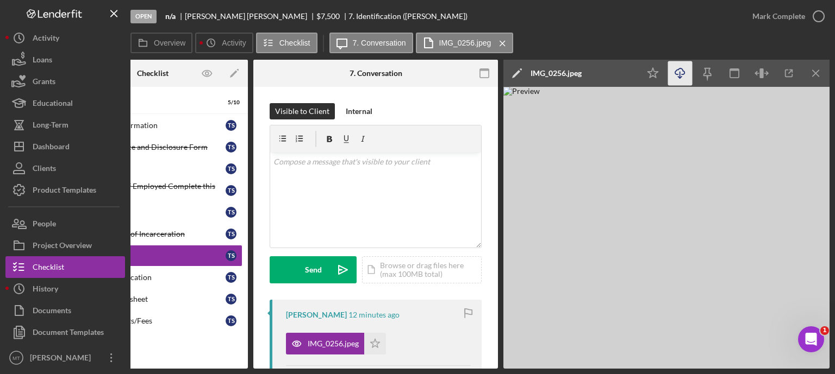
click at [681, 77] on polyline "button" at bounding box center [680, 78] width 4 height 2
click at [819, 16] on polyline "button" at bounding box center [818, 16] width 4 height 3
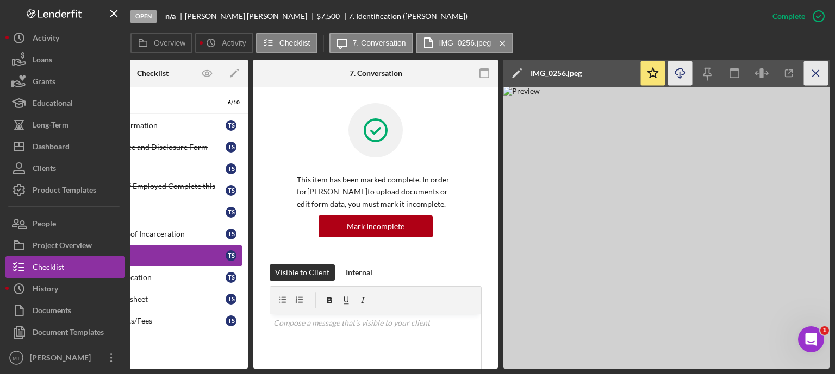
click at [813, 77] on icon "Icon/Menu Close" at bounding box center [816, 73] width 24 height 24
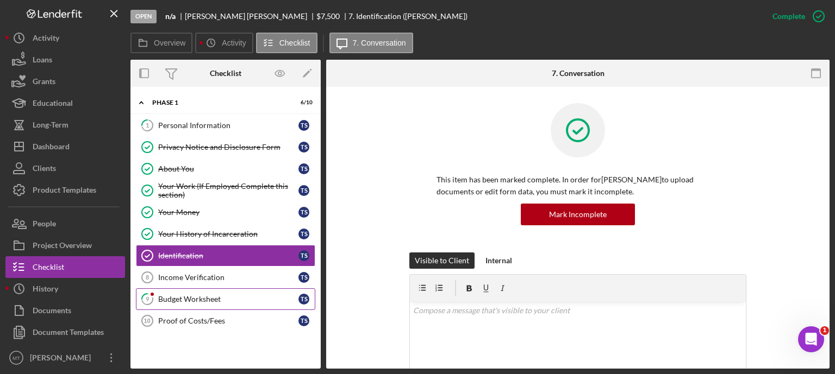
click at [229, 289] on link "9 Budget Worksheet T S" at bounding box center [225, 300] width 179 height 22
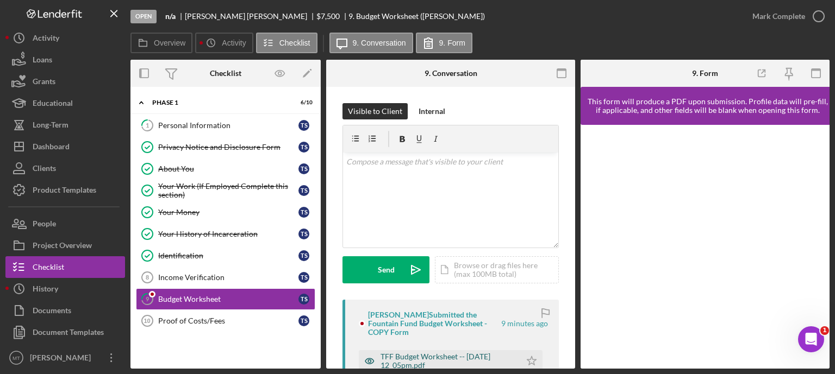
click at [411, 355] on div "TFF Budget Worksheet -- [DATE] 12_05pm.pdf" at bounding box center [447, 361] width 135 height 17
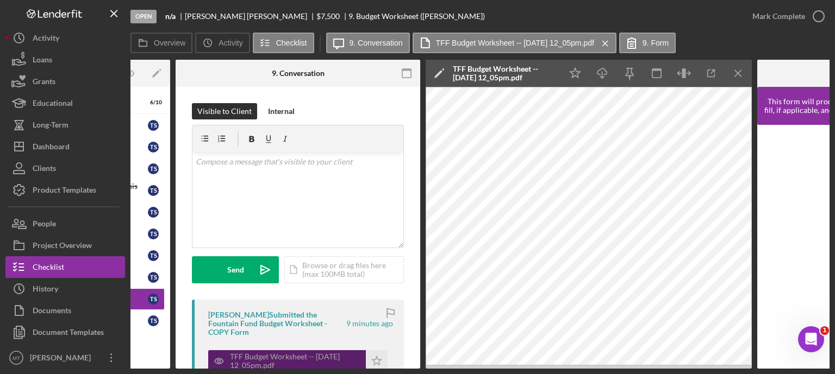
scroll to position [0, 151]
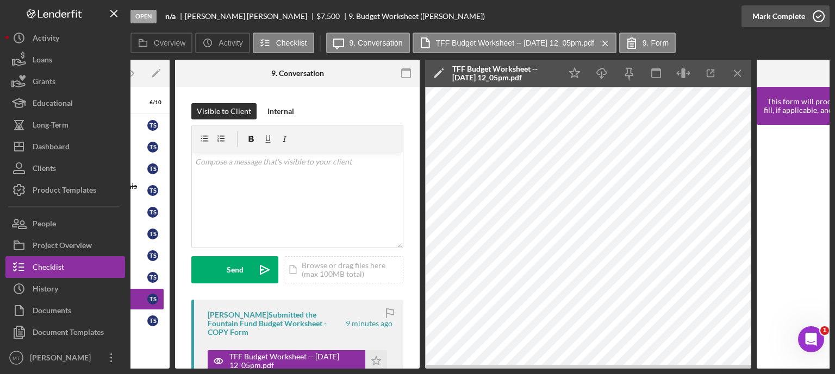
click at [822, 16] on icon "button" at bounding box center [818, 16] width 27 height 27
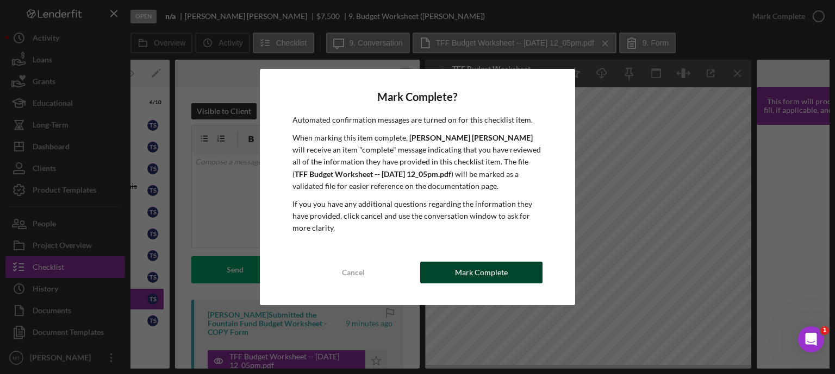
click at [493, 271] on div "Mark Complete" at bounding box center [481, 273] width 53 height 22
